Goal: Information Seeking & Learning: Learn about a topic

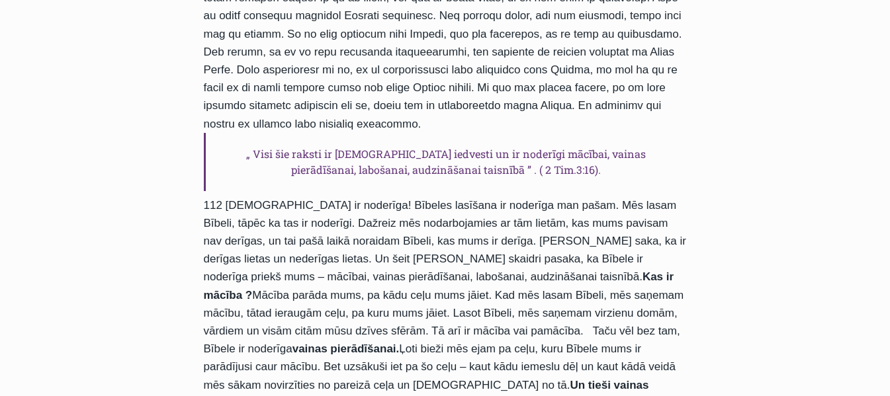
scroll to position [926, 0]
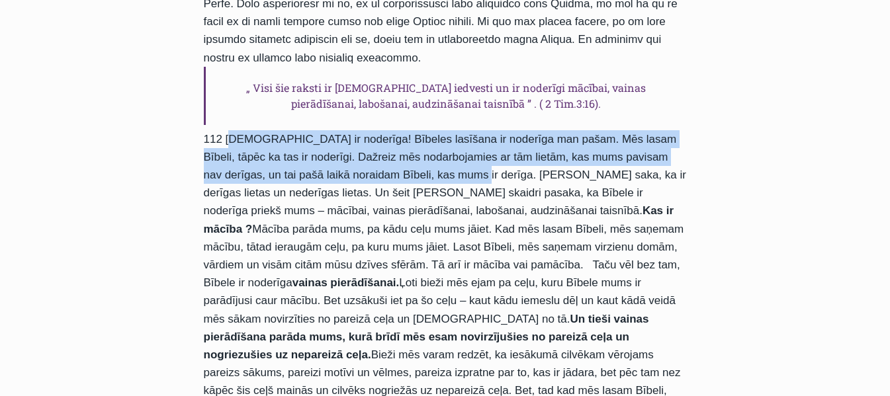
drag, startPoint x: 226, startPoint y: 124, endPoint x: 411, endPoint y: 161, distance: 188.9
click at [411, 161] on div "„ Visi šie raksti ir [DEMOGRAPHIC_DATA] iedvesti un ir noderīgi mācībai, vainas…" at bounding box center [445, 161] width 483 height 945
copy div "[DEMOGRAPHIC_DATA] ir noderīga! Bībeles lasīšana ir noderīga man pašam. Mēs las…"
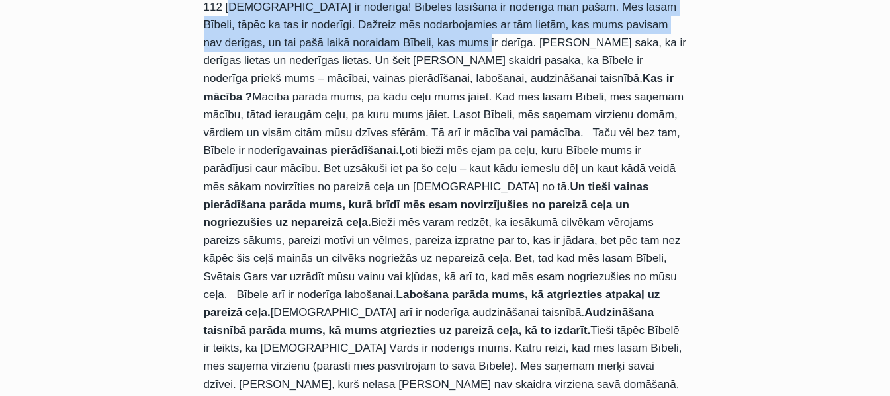
scroll to position [1125, 0]
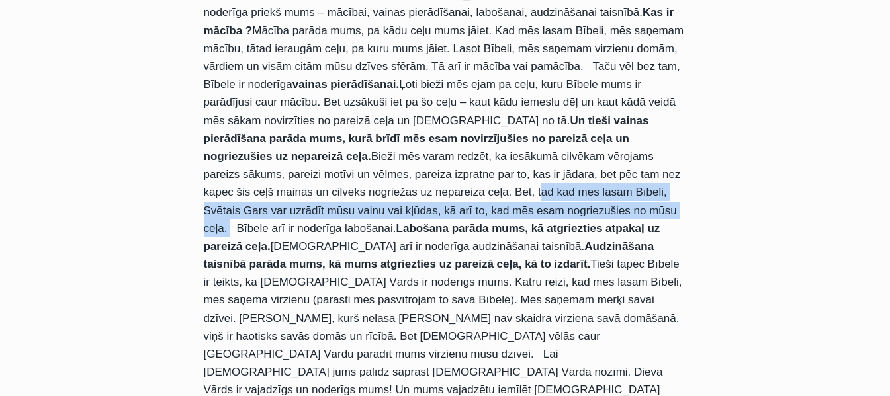
drag, startPoint x: 478, startPoint y: 157, endPoint x: 607, endPoint y: 170, distance: 130.3
copy div "tad kad mēs [PERSON_NAME], Svētais Gars var uzrādīt mūsu vainu vai kļūdas, kā a…"
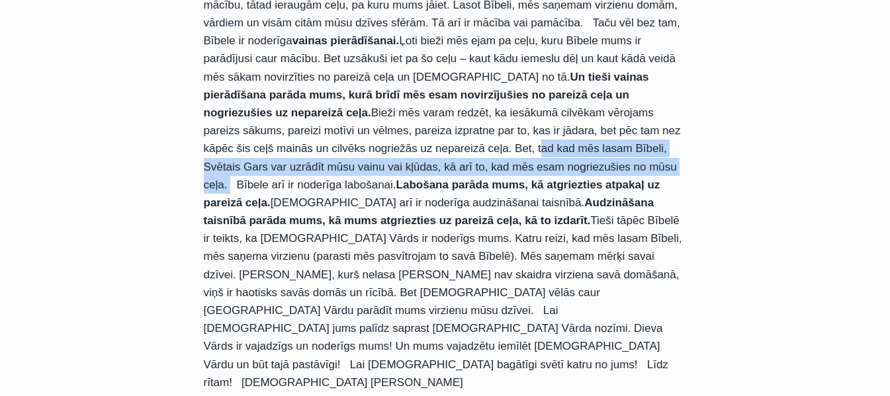
scroll to position [1191, 0]
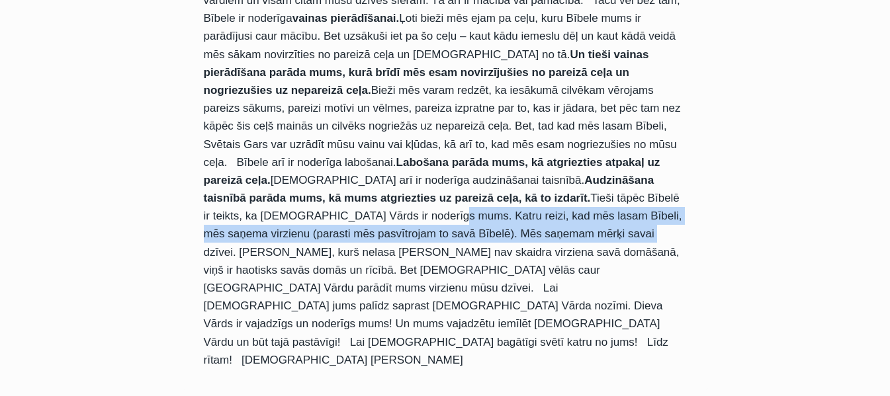
drag, startPoint x: 645, startPoint y: 161, endPoint x: 345, endPoint y: 200, distance: 302.2
copy div "Katru reizi, kad mēs lasam Bībeli, mēs saņema virzienu (parasti mēs pasvītrojam…"
